Goal: Transaction & Acquisition: Purchase product/service

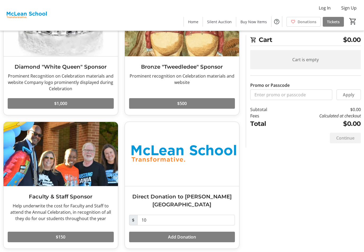
scroll to position [204, 0]
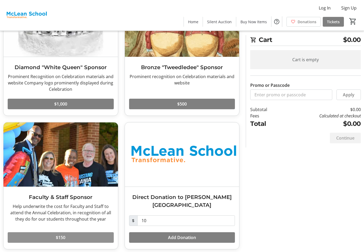
click at [66, 232] on span at bounding box center [61, 237] width 106 height 13
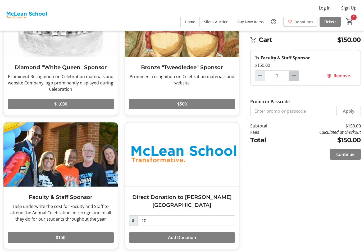
click at [293, 76] on mat-icon "Increment by one" at bounding box center [293, 76] width 6 height 6
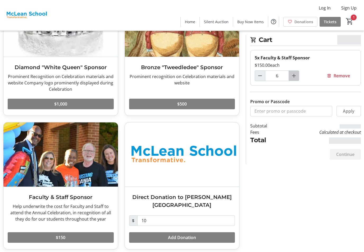
click at [293, 76] on mat-icon "Increment by one" at bounding box center [293, 76] width 6 height 6
type input "8"
click at [340, 155] on span "Continue" at bounding box center [345, 154] width 18 height 6
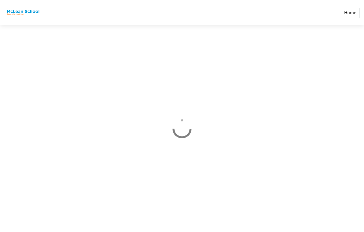
select select
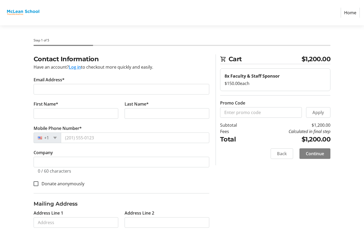
click at [75, 68] on button "Log in" at bounding box center [75, 67] width 12 height 6
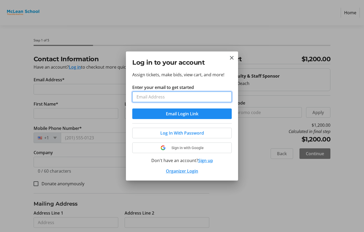
click at [140, 97] on input "Enter your email to get started" at bounding box center [181, 97] width 99 height 11
type input "[EMAIL_ADDRESS][DOMAIN_NAME]"
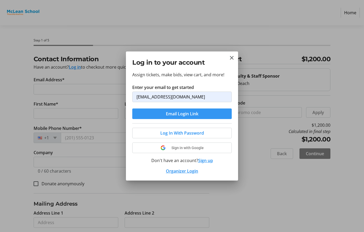
click at [163, 113] on span "submit" at bounding box center [181, 114] width 99 height 13
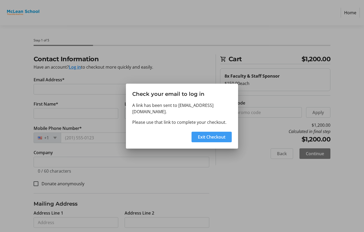
click at [206, 137] on span "Exit Checkout" at bounding box center [211, 137] width 27 height 6
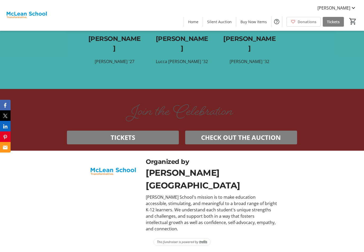
scroll to position [2698, 0]
click at [236, 142] on span "CHECK OUT THE AUCTION" at bounding box center [241, 138] width 80 height 10
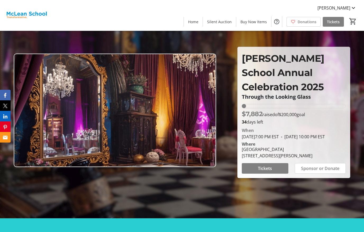
scroll to position [0, 0]
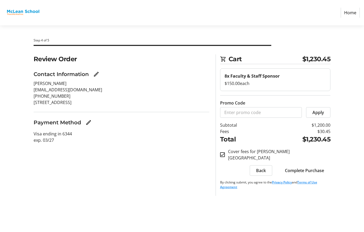
click at [300, 168] on span "Complete Purchase" at bounding box center [304, 171] width 39 height 6
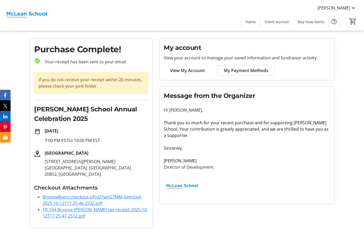
scroll to position [16, 0]
click at [241, 67] on span "My Payment Methods" at bounding box center [246, 70] width 44 height 6
